Goal: Find specific page/section: Find specific page/section

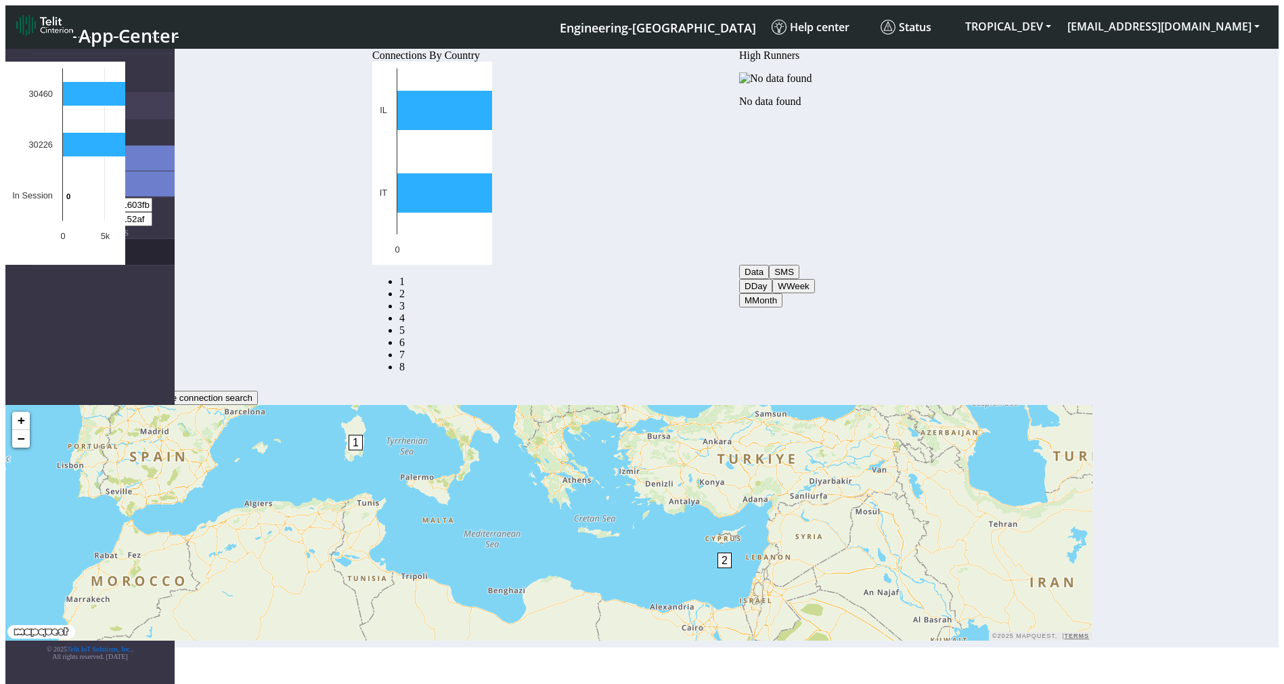
click at [64, 239] on link "eUICCs" at bounding box center [103, 252] width 142 height 26
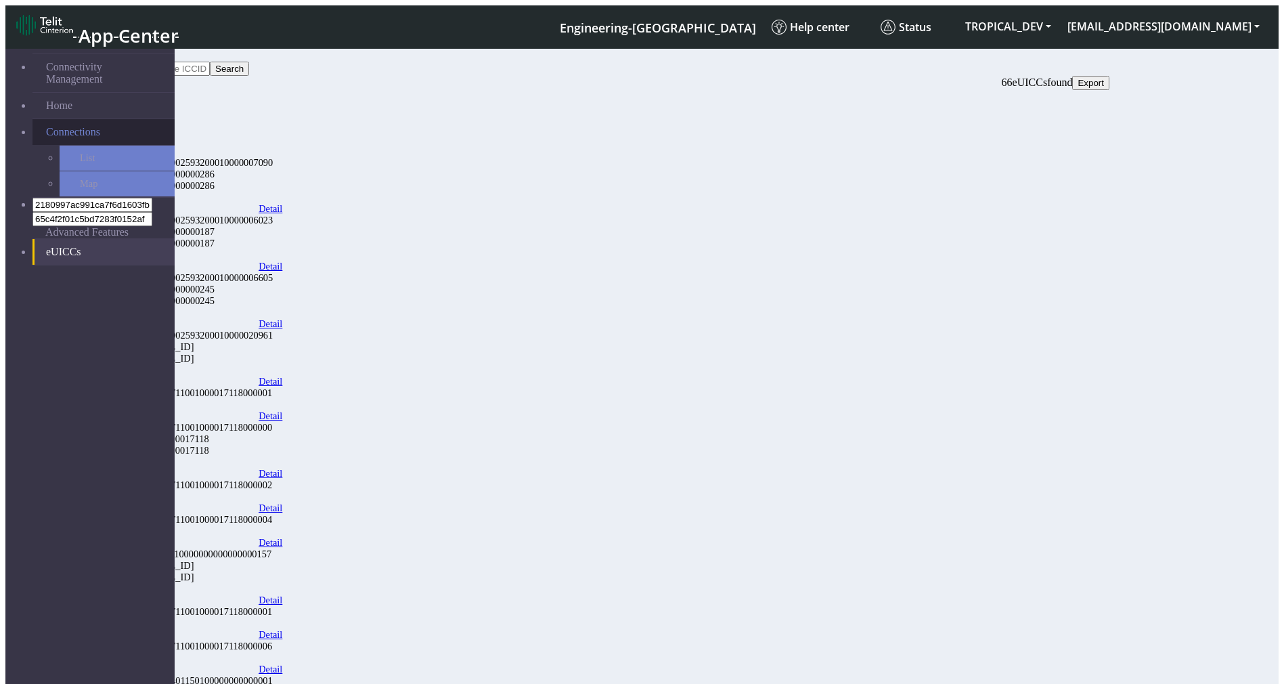
click at [113, 119] on link "Connections" at bounding box center [103, 132] width 142 height 26
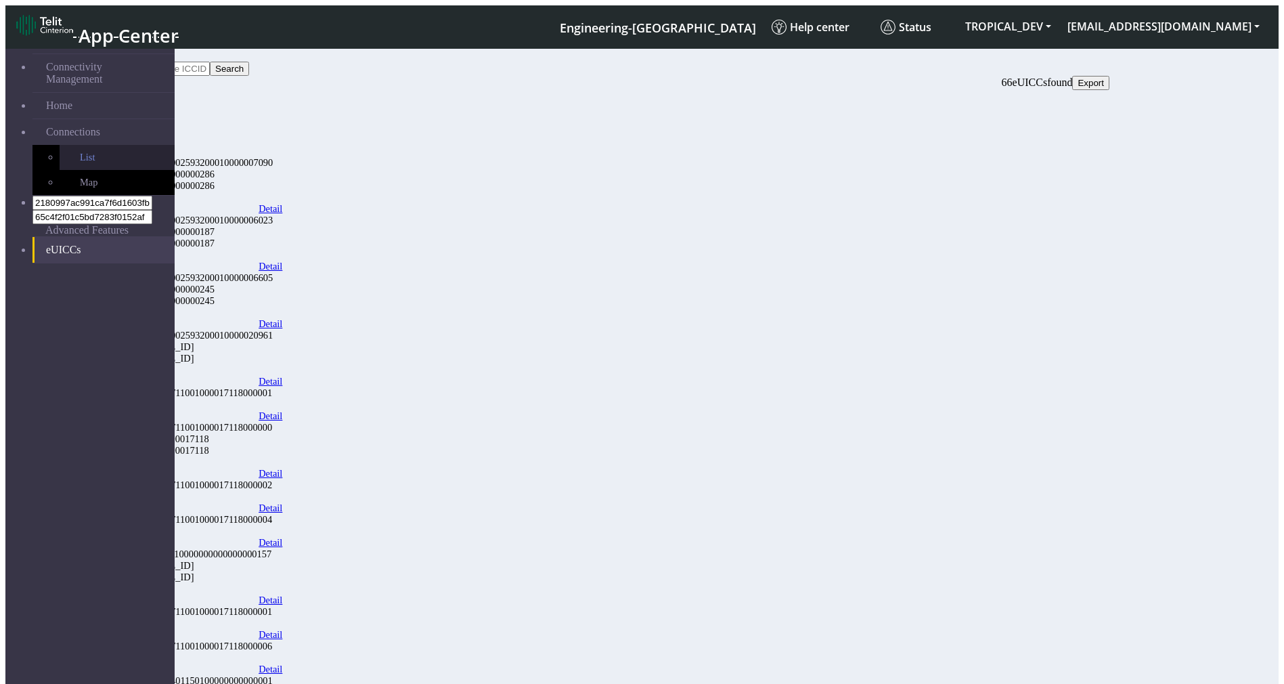
click at [91, 145] on link "List" at bounding box center [117, 157] width 115 height 25
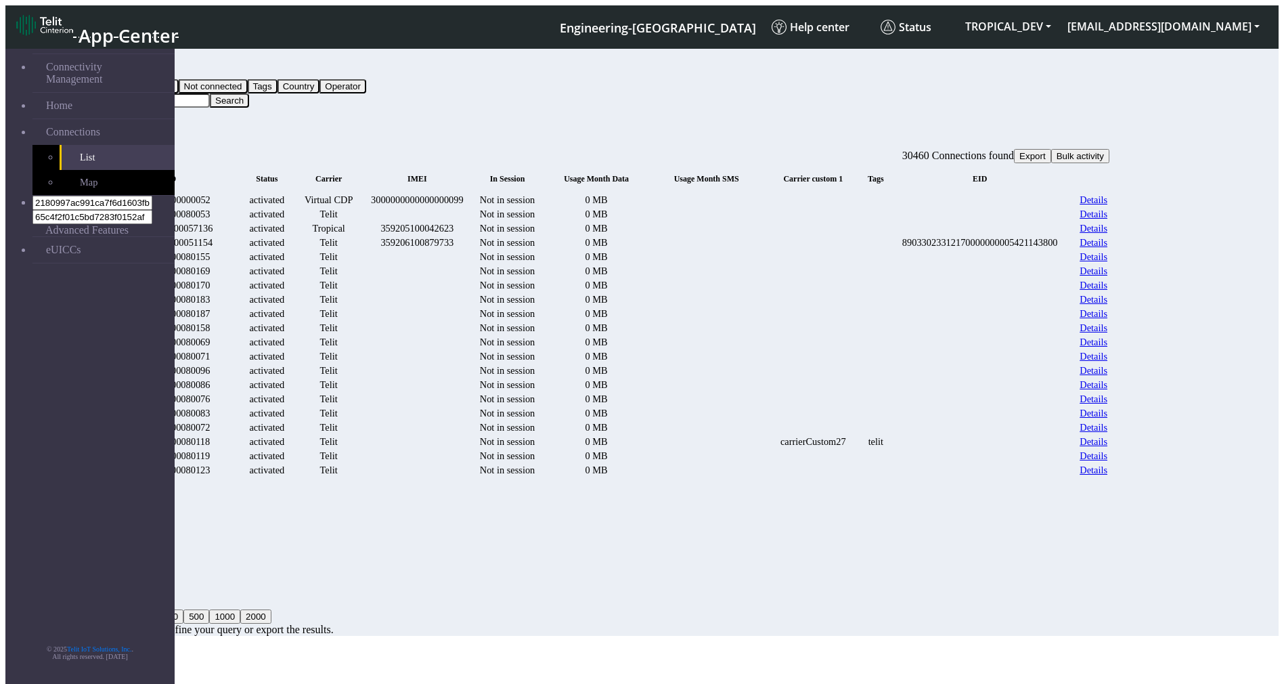
click at [1108, 248] on link "Details" at bounding box center [1094, 243] width 28 height 12
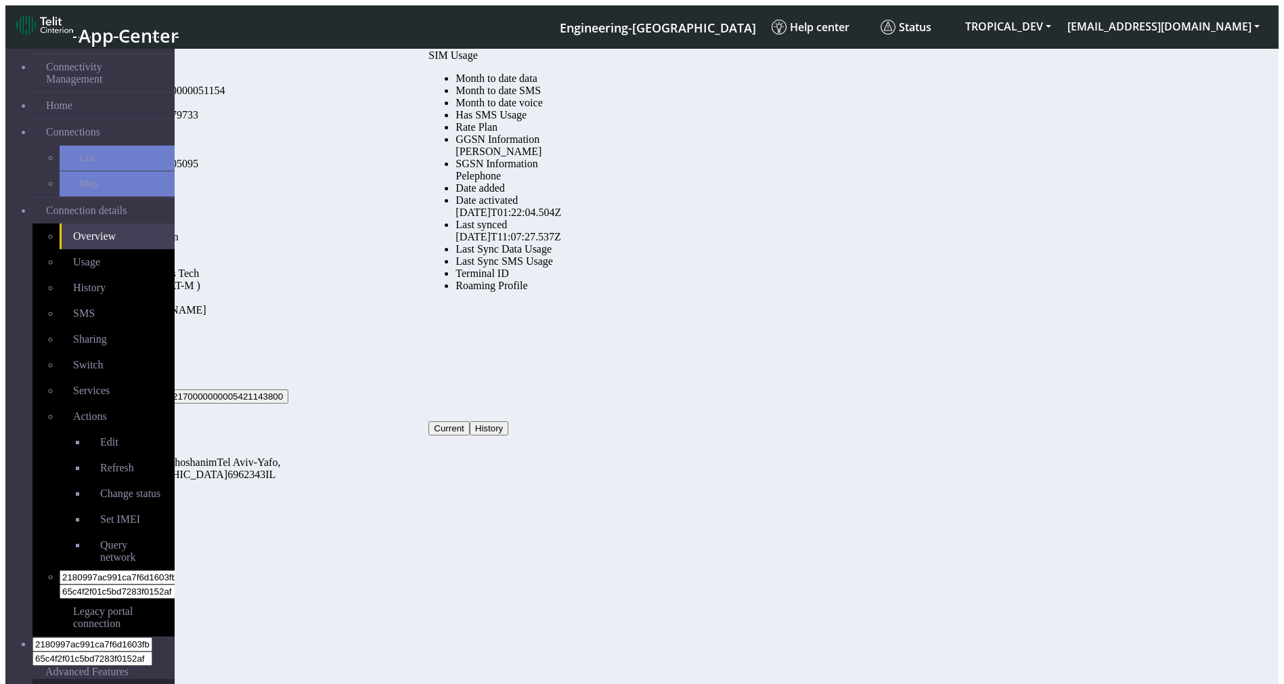
click at [54, 678] on link "eUICCs" at bounding box center [103, 691] width 142 height 26
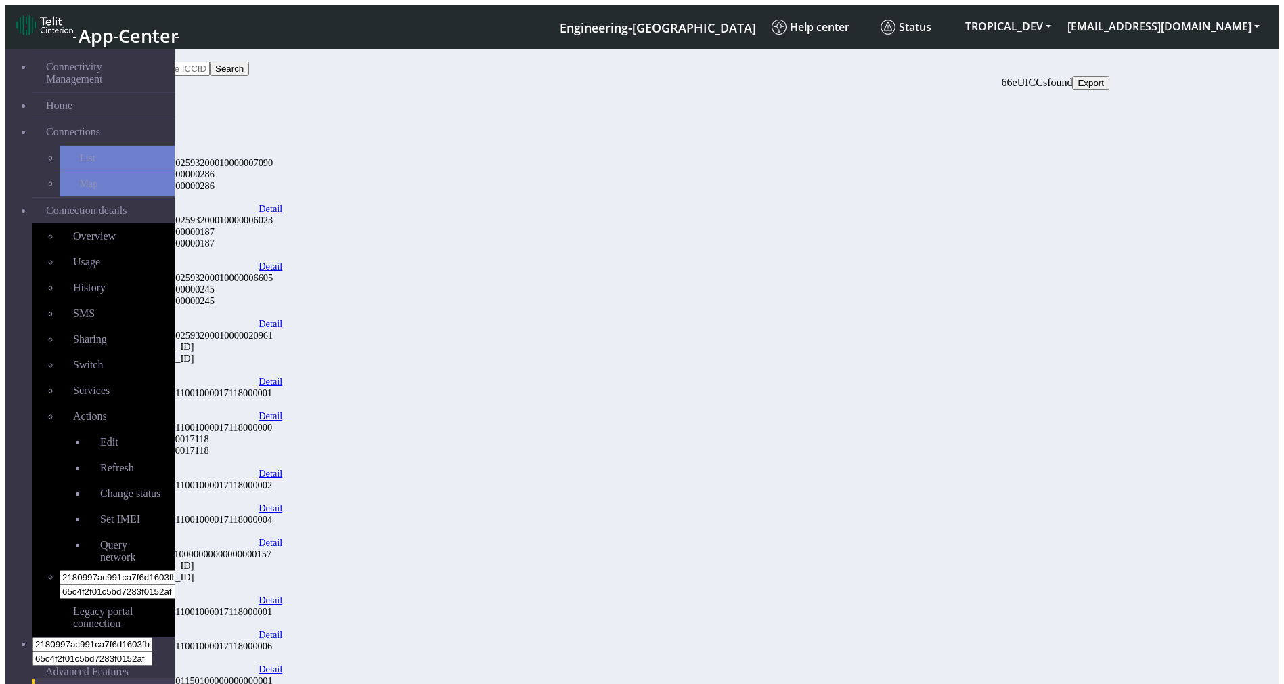
click at [282, 203] on link "Detail" at bounding box center [271, 209] width 24 height 12
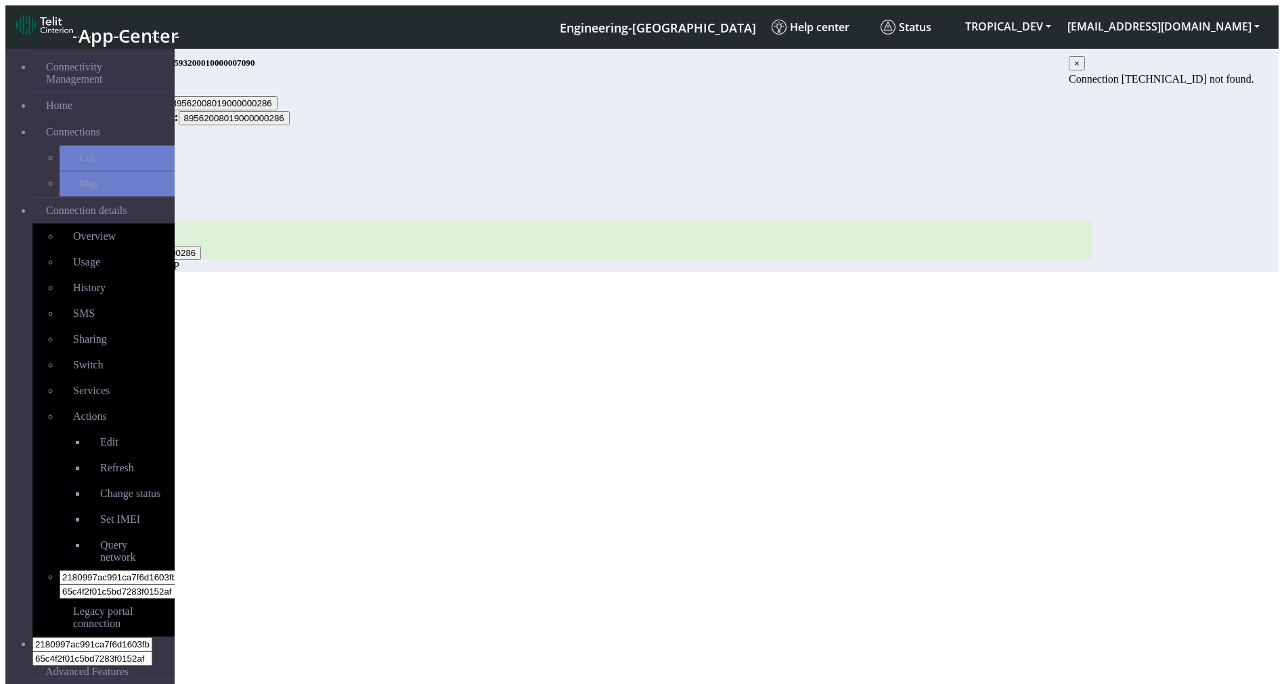
scroll to position [93, 0]
